Goal: Information Seeking & Learning: Learn about a topic

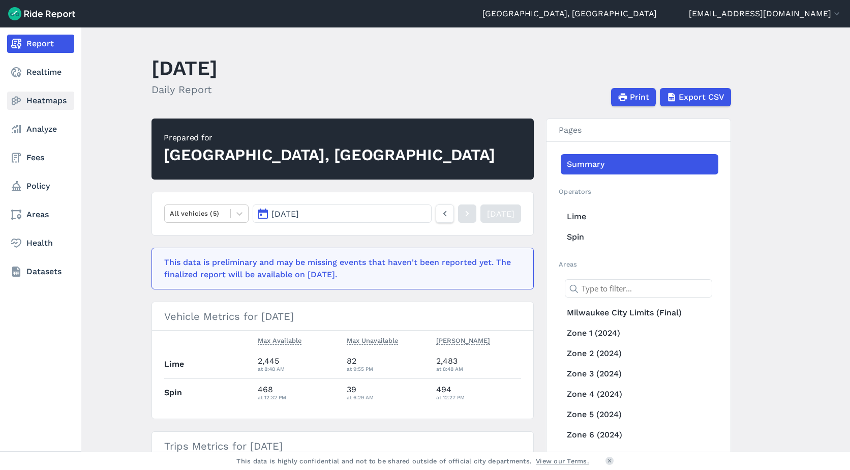
click at [20, 104] on icon at bounding box center [16, 101] width 12 height 12
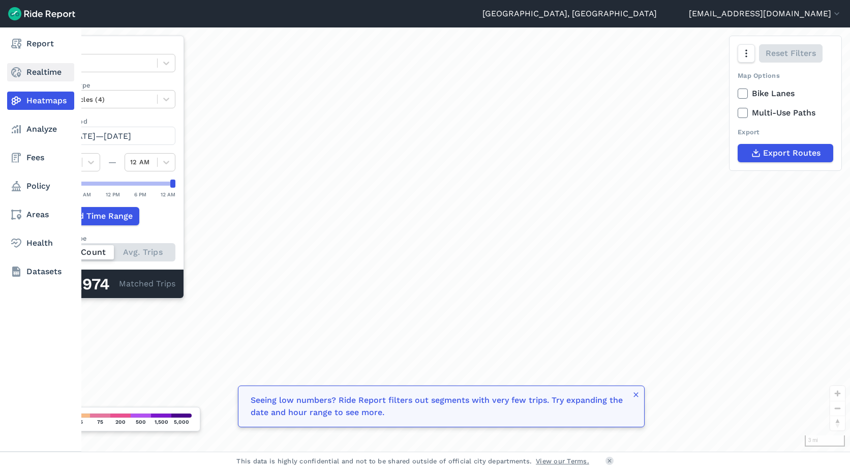
click at [30, 78] on link "Realtime" at bounding box center [40, 72] width 67 height 18
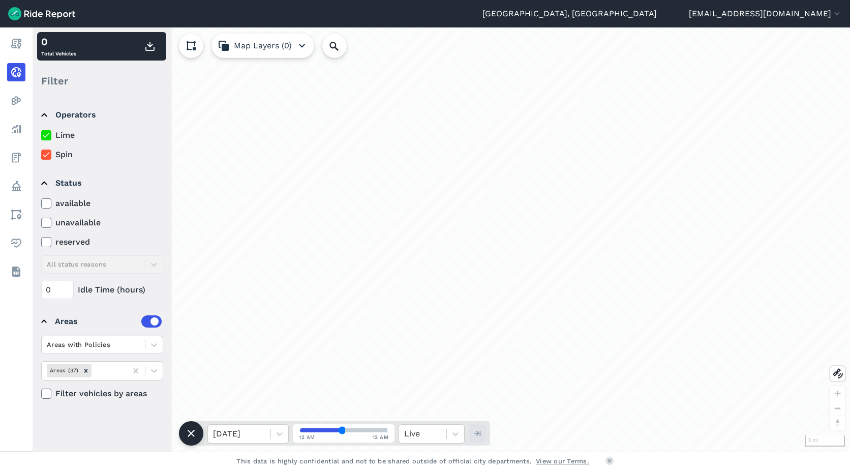
click at [150, 335] on summary "Areas" at bounding box center [101, 321] width 120 height 28
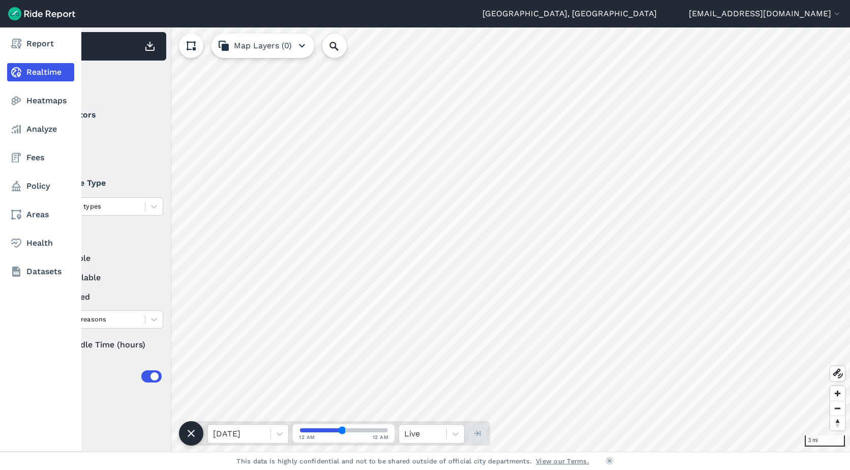
click at [18, 69] on use at bounding box center [16, 72] width 10 height 10
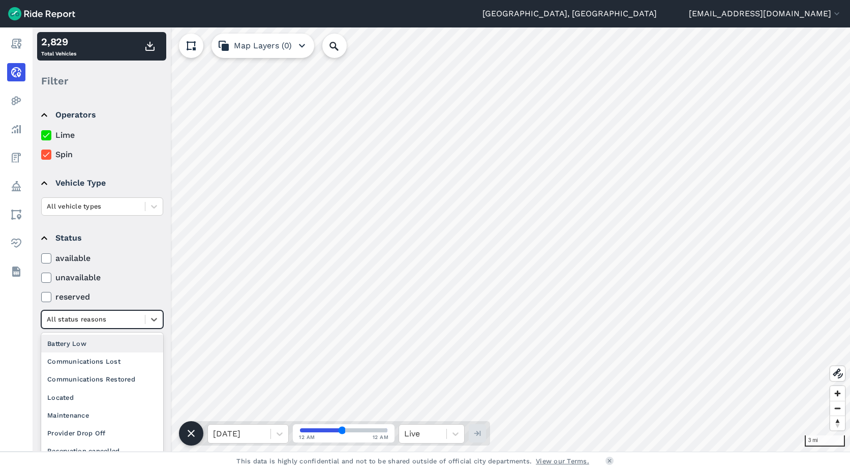
click at [135, 323] on div at bounding box center [93, 319] width 93 height 12
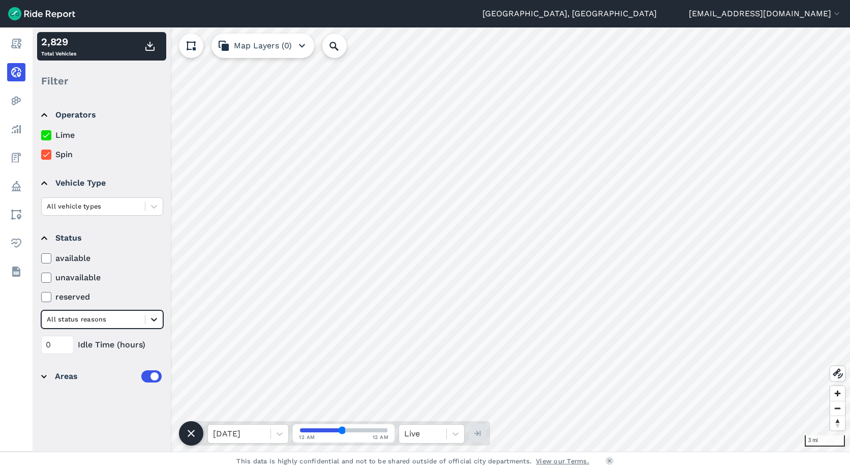
click at [146, 319] on div at bounding box center [153, 319] width 17 height 17
click at [154, 320] on icon at bounding box center [154, 320] width 6 height 4
click at [145, 292] on label "reserved" at bounding box center [102, 297] width 122 height 12
click at [41, 292] on input "reserved" at bounding box center [41, 294] width 0 height 7
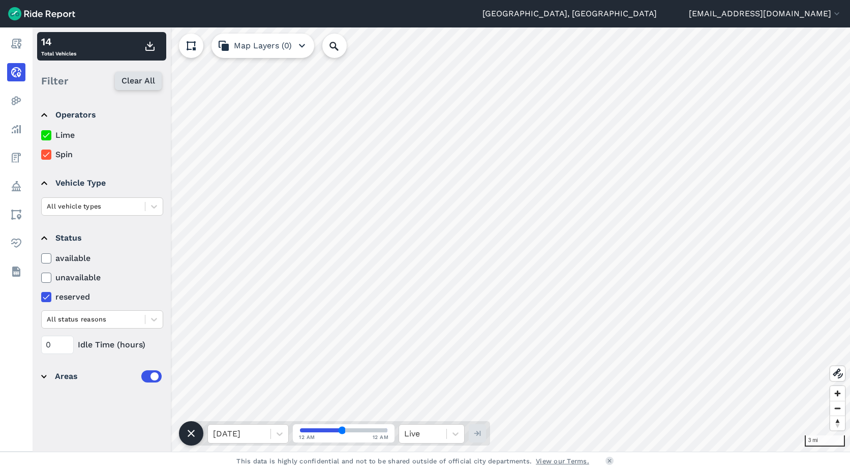
click at [151, 82] on span "Clear All" at bounding box center [138, 81] width 34 height 12
click at [152, 378] on label at bounding box center [151, 376] width 20 height 12
click at [141, 377] on input "checkbox" at bounding box center [141, 373] width 0 height 7
click at [60, 377] on div "Areas" at bounding box center [108, 376] width 107 height 12
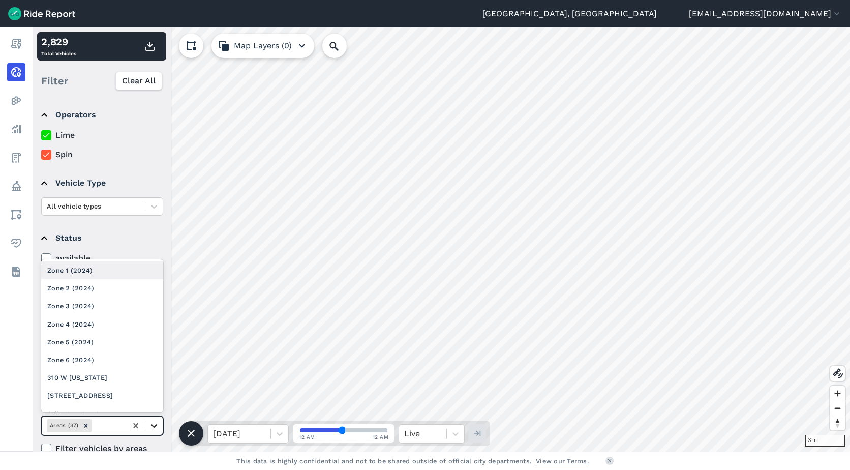
click at [147, 422] on div at bounding box center [153, 425] width 17 height 17
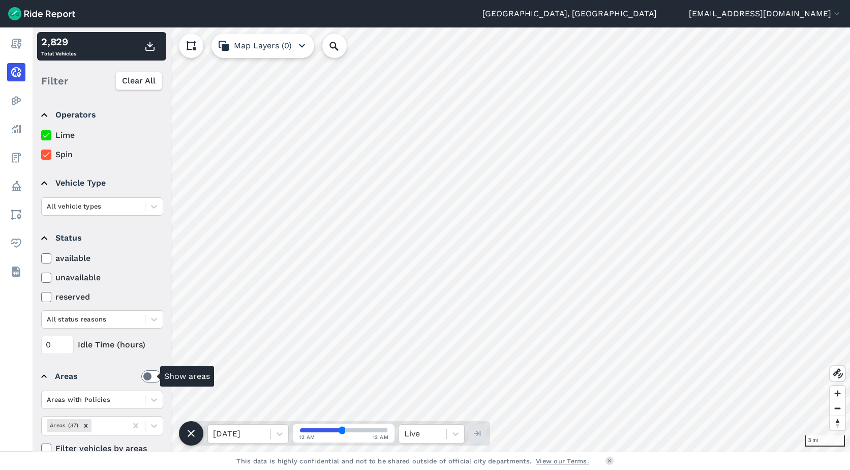
click at [142, 375] on label at bounding box center [151, 376] width 20 height 12
click at [141, 375] on input "checkbox" at bounding box center [141, 373] width 0 height 7
click at [840, 393] on span "Zoom in" at bounding box center [837, 393] width 15 height 15
click at [842, 396] on span "Zoom in" at bounding box center [837, 393] width 15 height 15
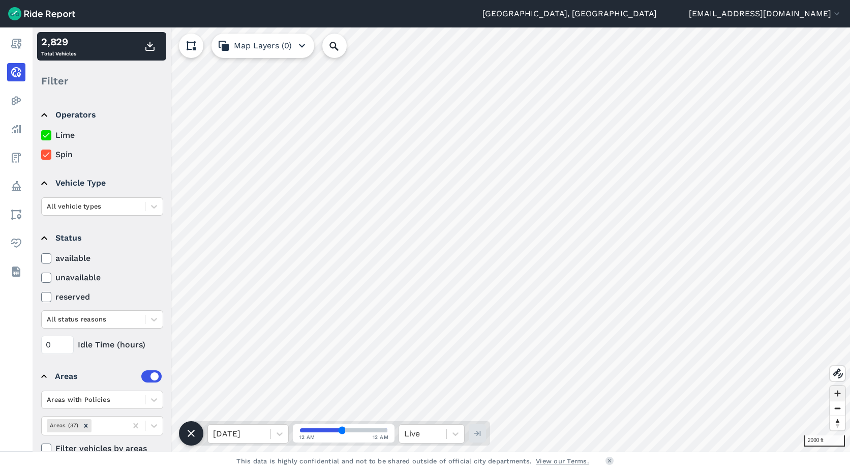
click at [842, 395] on span "Zoom in" at bounding box center [837, 393] width 15 height 15
click at [840, 392] on span "Zoom in" at bounding box center [837, 393] width 15 height 15
click at [837, 406] on span "Zoom out" at bounding box center [837, 408] width 15 height 14
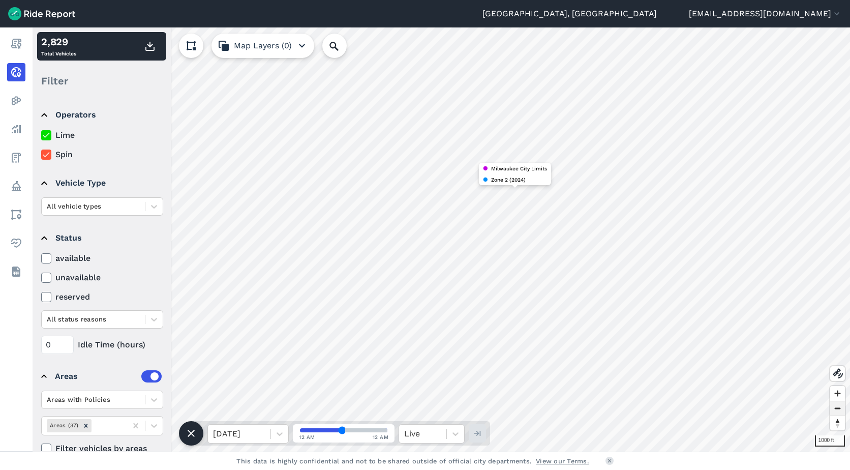
click at [839, 412] on span "Zoom out" at bounding box center [837, 408] width 15 height 14
click at [833, 407] on span "Zoom out" at bounding box center [837, 408] width 15 height 14
